Goal: Task Accomplishment & Management: Use online tool/utility

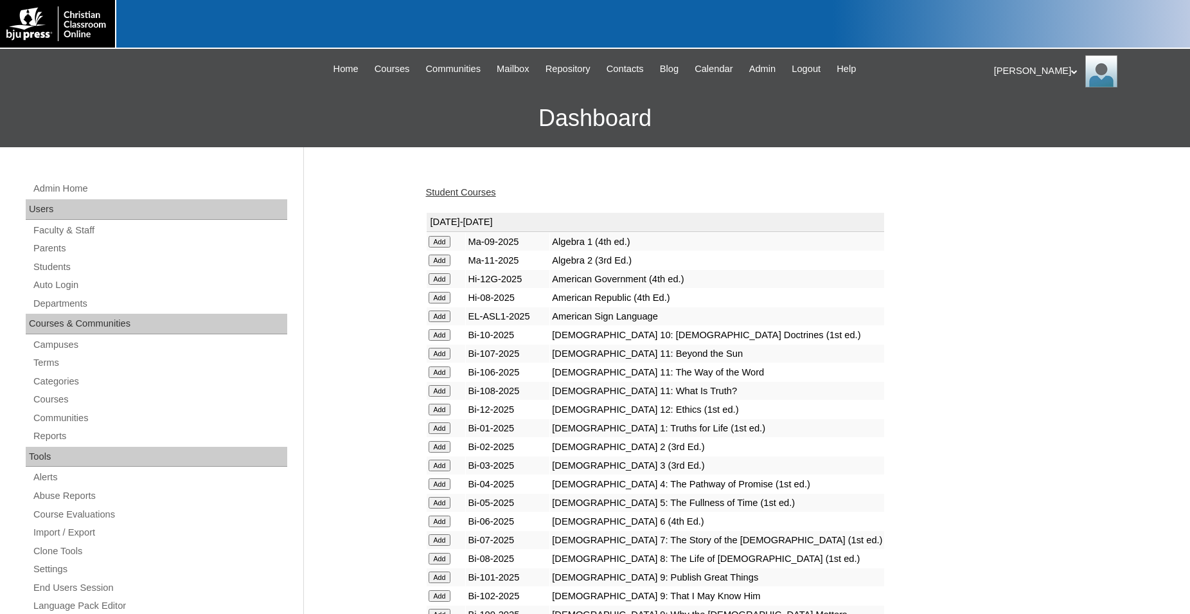
click at [682, 12] on div at bounding box center [595, 24] width 1190 height 49
click at [466, 190] on link "Student Courses" at bounding box center [461, 192] width 70 height 10
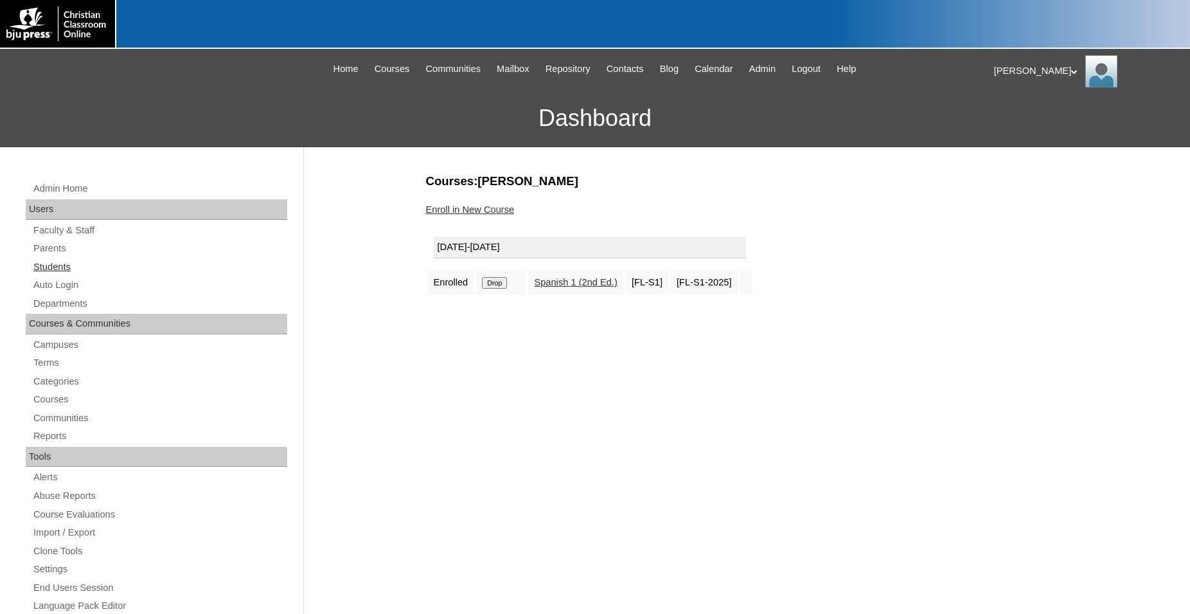
click at [55, 267] on link "Students" at bounding box center [159, 267] width 255 height 16
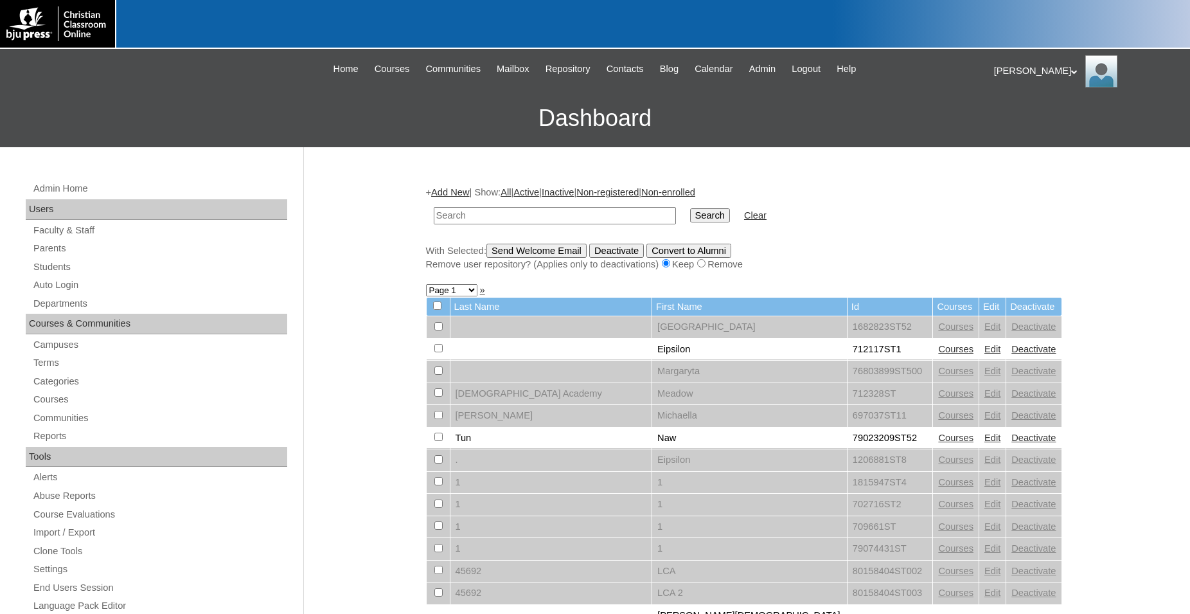
click at [533, 217] on input "text" at bounding box center [555, 215] width 242 height 17
type input "oxendine"
click at [690, 208] on input "Search" at bounding box center [710, 215] width 40 height 14
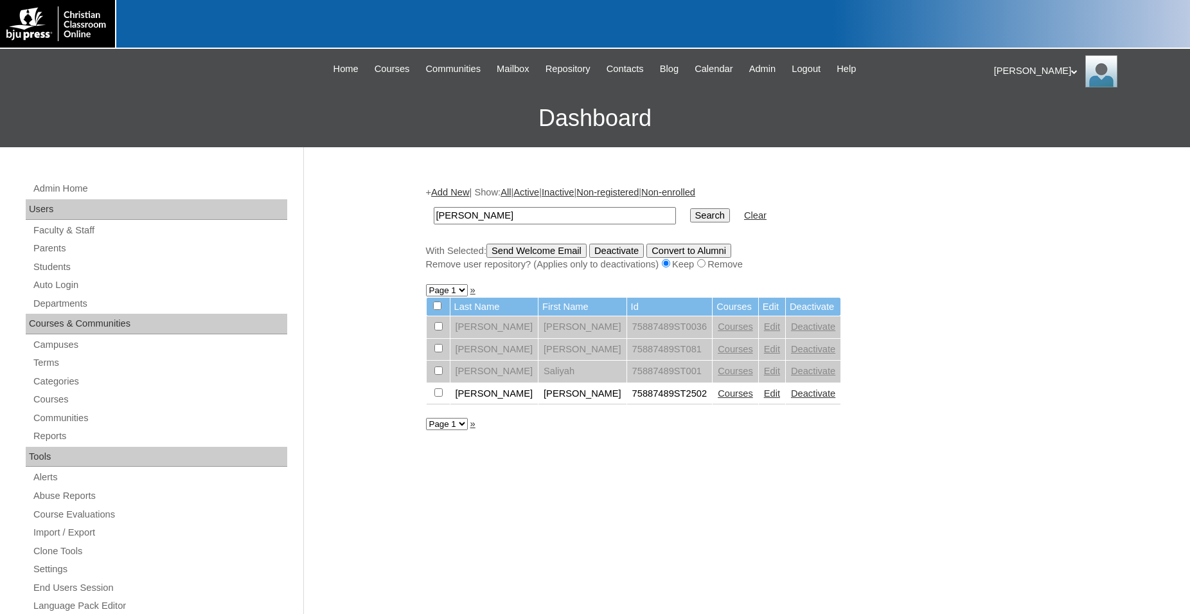
click at [438, 330] on input "checkbox" at bounding box center [438, 326] width 8 height 8
checkbox input "true"
click at [547, 255] on input "Send Welcome Email" at bounding box center [536, 250] width 100 height 14
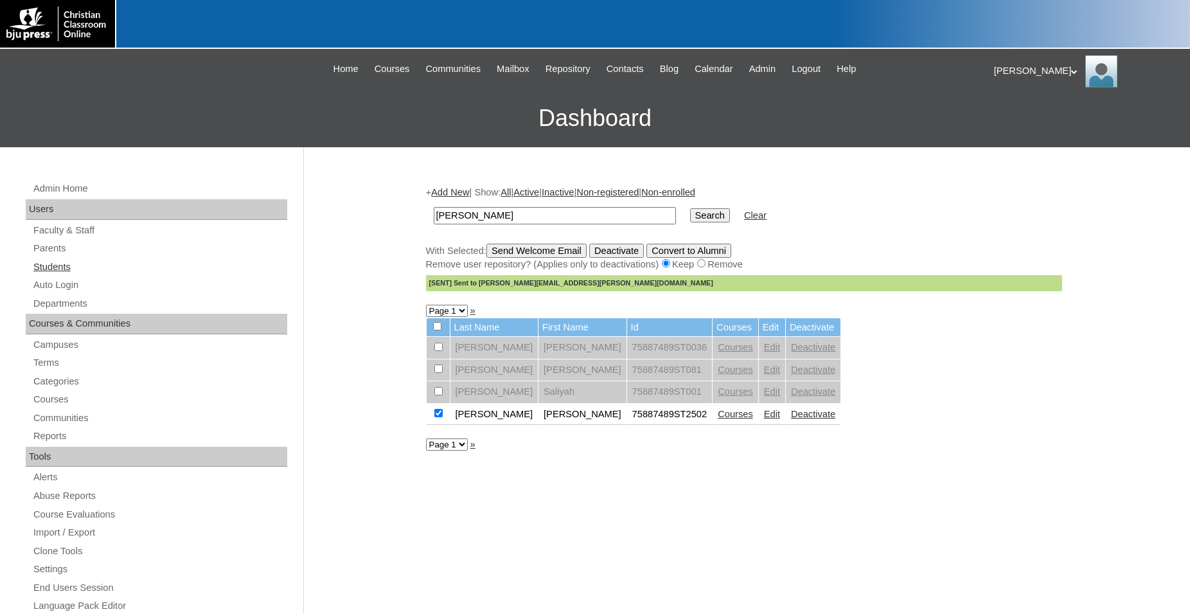
click at [71, 268] on link "Students" at bounding box center [159, 267] width 255 height 16
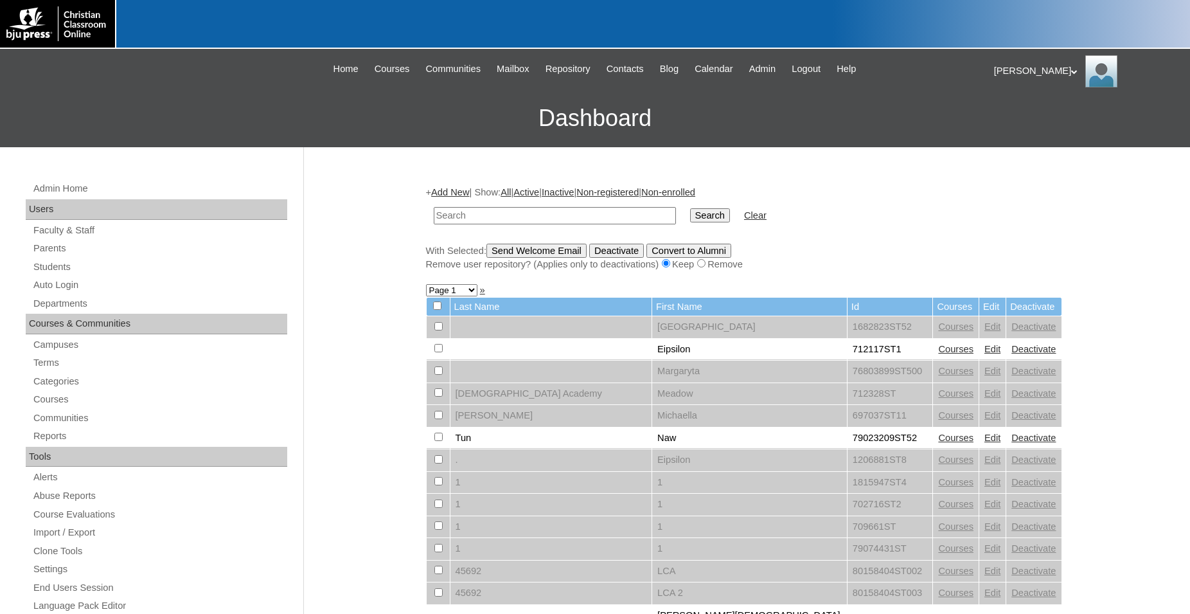
click at [1071, 72] on icon at bounding box center [1074, 71] width 6 height 4
click at [1025, 121] on span "Logout" at bounding box center [1017, 121] width 26 height 10
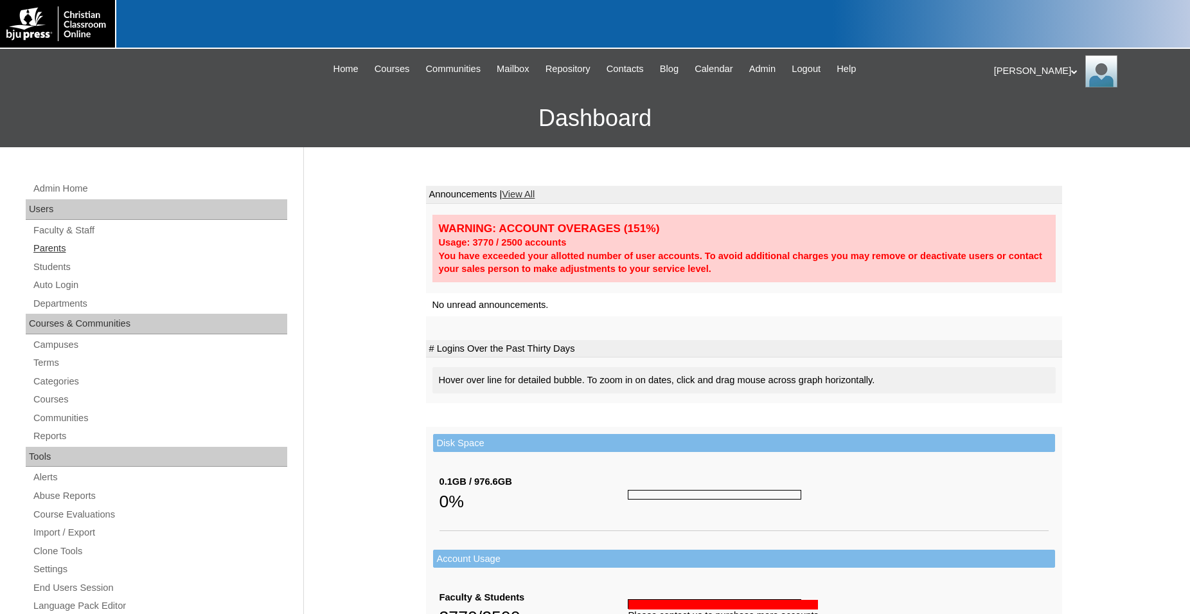
click at [61, 251] on link "Parents" at bounding box center [159, 248] width 255 height 16
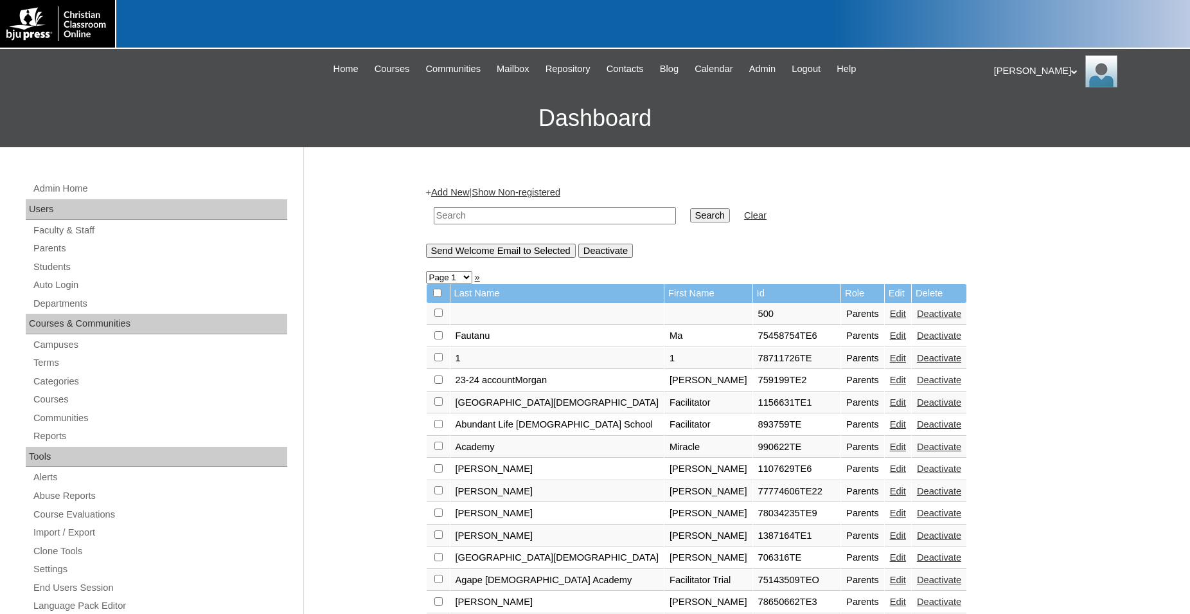
click at [485, 217] on input "text" at bounding box center [555, 215] width 242 height 17
type input "706787"
click at [690, 208] on input "Search" at bounding box center [710, 215] width 40 height 14
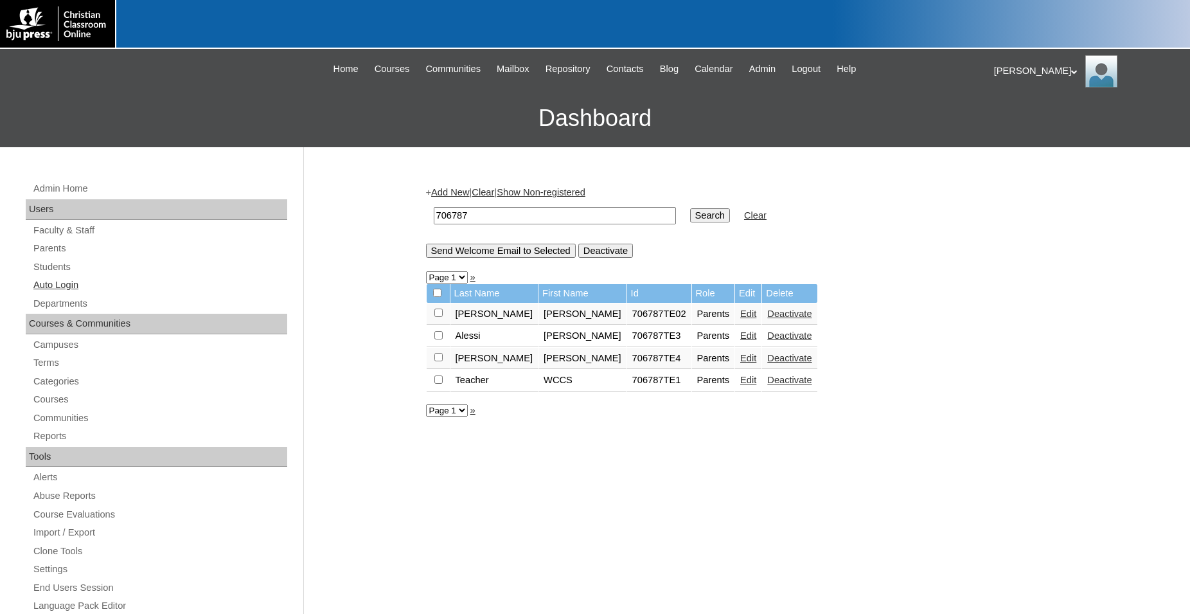
click at [66, 285] on link "Auto Login" at bounding box center [159, 285] width 255 height 16
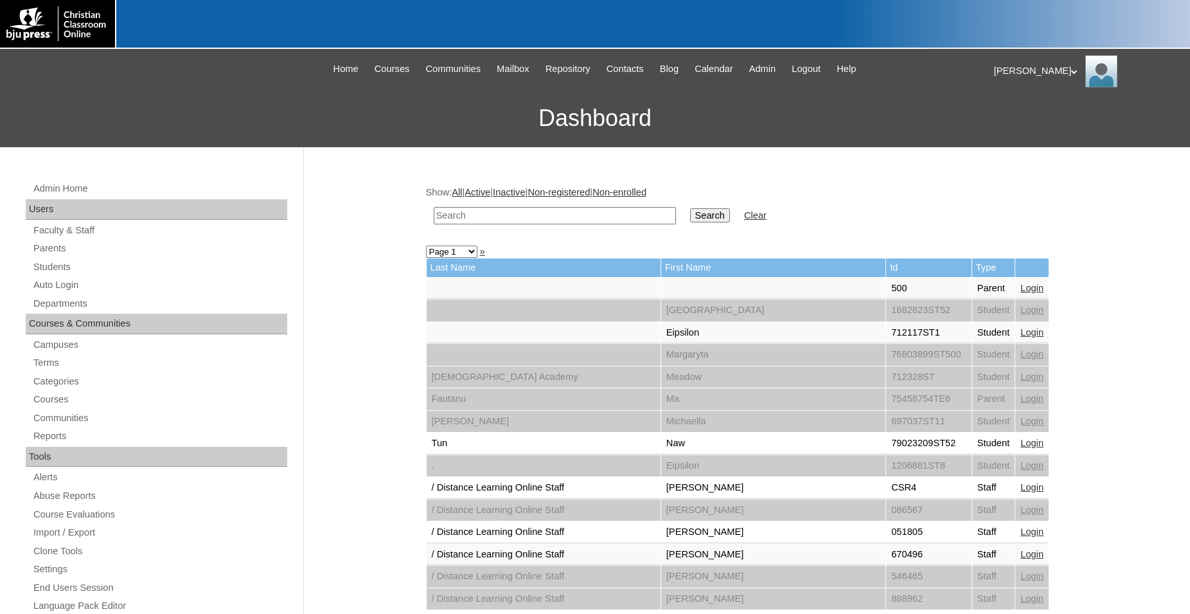
click at [541, 216] on input "text" at bounding box center [555, 215] width 242 height 17
type input "706787"
click at [690, 208] on input "Search" at bounding box center [710, 215] width 40 height 14
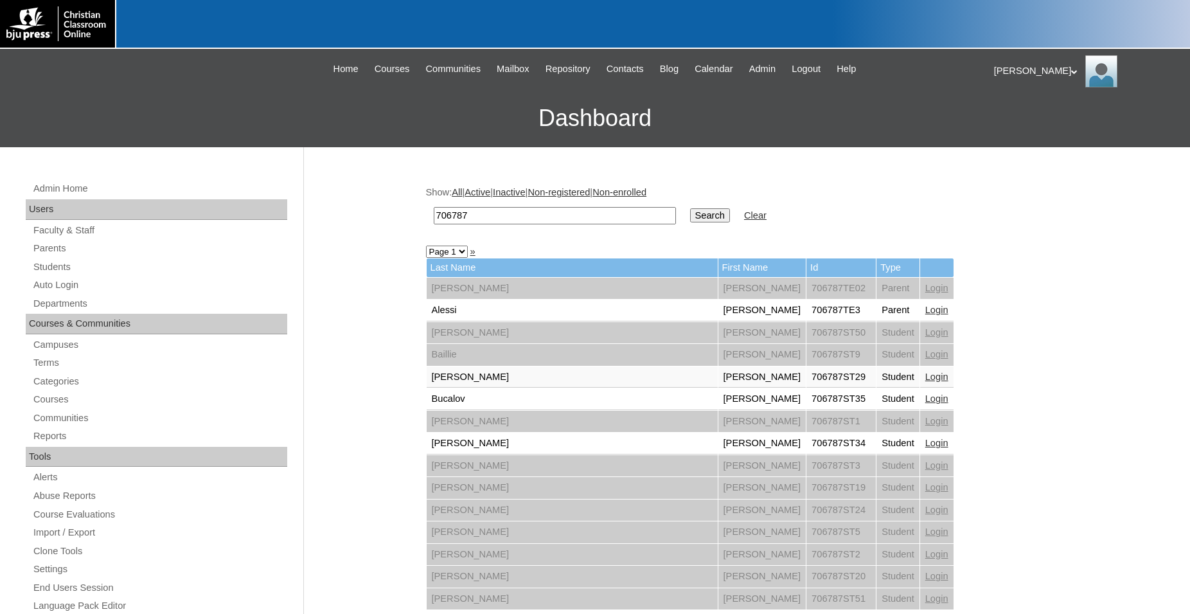
click at [925, 312] on link "Login" at bounding box center [936, 310] width 23 height 10
